Goal: Information Seeking & Learning: Learn about a topic

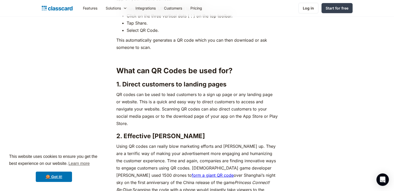
scroll to position [1397, 0]
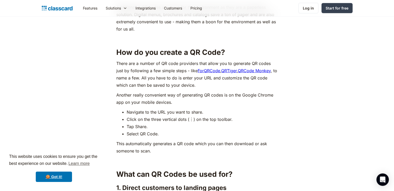
click at [212, 72] on link "ForQRCode" at bounding box center [208, 70] width 23 height 5
click at [232, 70] on link "QRTiger" at bounding box center [229, 70] width 16 height 5
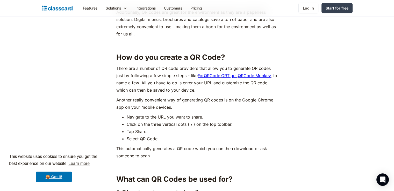
scroll to position [1397, 0]
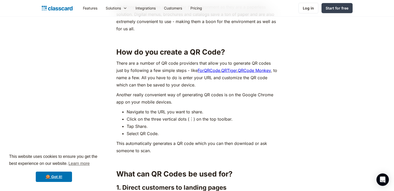
click at [253, 71] on link "QRCode Monkey" at bounding box center [253, 70] width 33 height 5
click at [248, 71] on link "QRCode Monkey" at bounding box center [253, 70] width 33 height 5
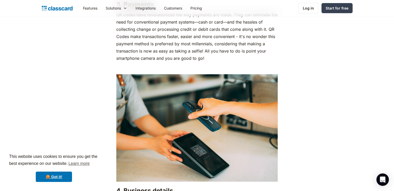
scroll to position [1785, 0]
